Goal: Transaction & Acquisition: Purchase product/service

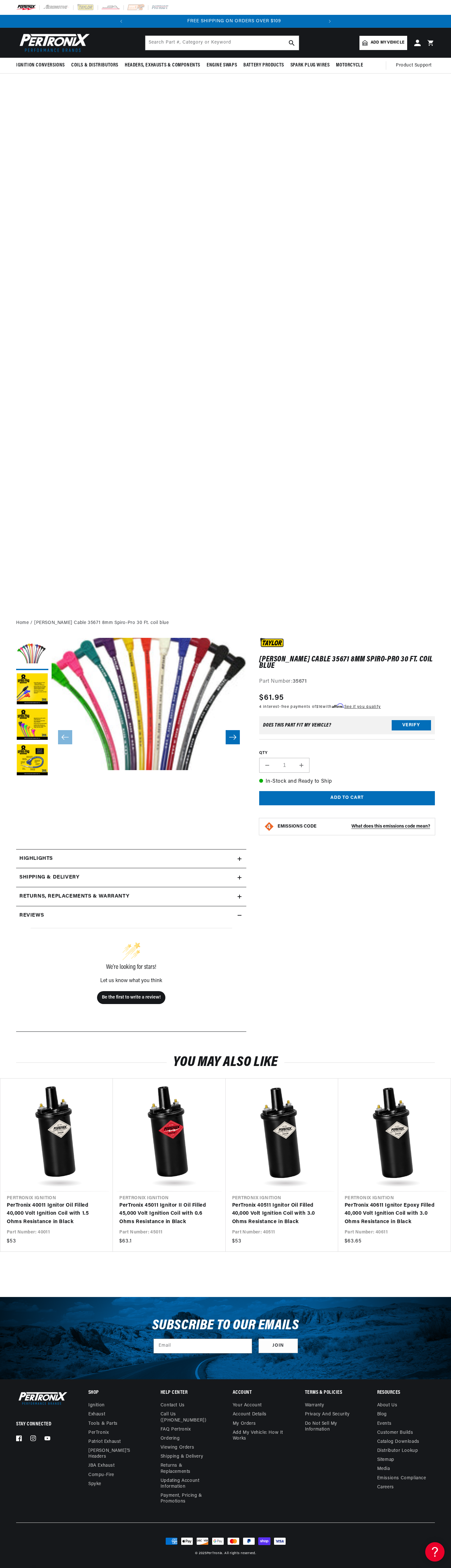
scroll to position [0, 196]
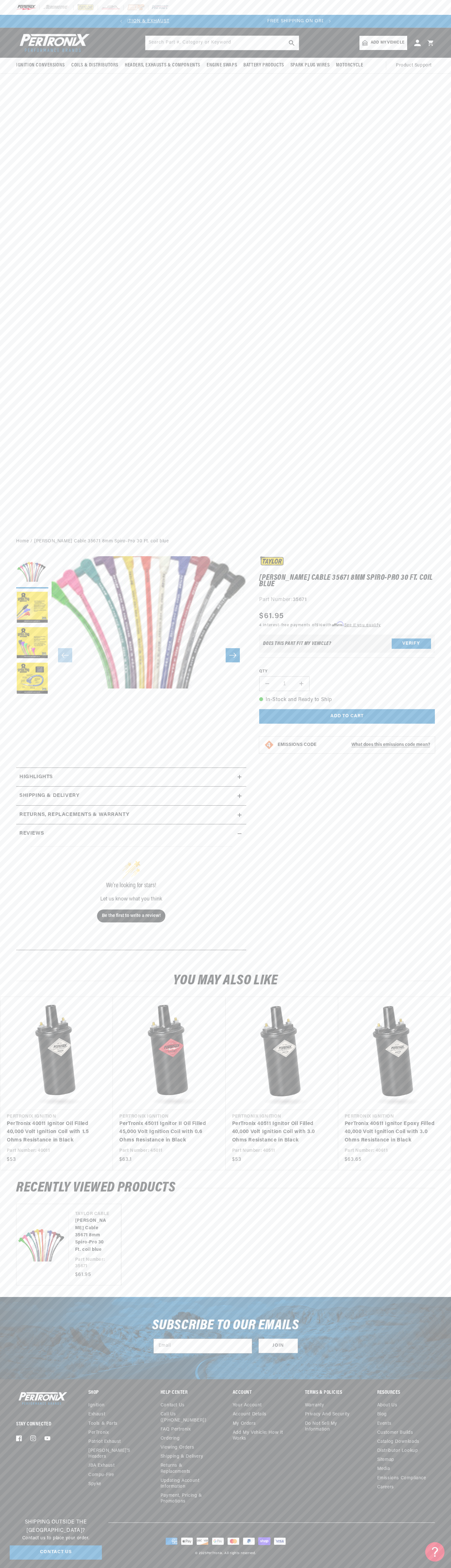
scroll to position [0, 196]
click at [235, 21] on span "FREE SHIPPING ON ORDERS OVER $109" at bounding box center [226, 21] width 94 height 5
click at [421, 397] on div "Ignition Conversions Shop by Feature Ignitor© The Original Ignitor© Ignitor© II" at bounding box center [226, 280] width 451 height 506
click at [296, 1568] on html "Skip to content Your cart Your cart is empty Get the right parts the first time…" at bounding box center [226, 784] width 451 height 1568
click at [14, 1523] on div "Shipping Outside the US? Contact us to place your order. Contact Us" at bounding box center [56, 1539] width 105 height 52
